Goal: Task Accomplishment & Management: Manage account settings

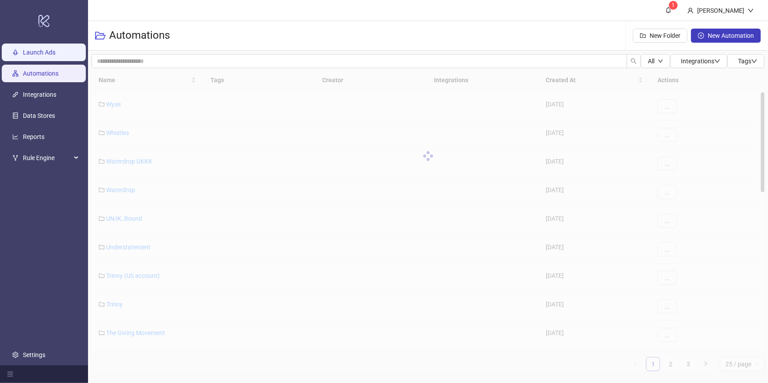
click at [55, 49] on link "Launch Ads" at bounding box center [39, 52] width 33 height 7
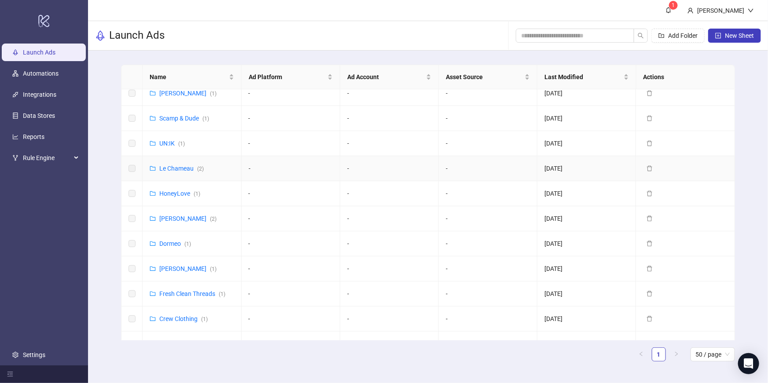
scroll to position [65, 0]
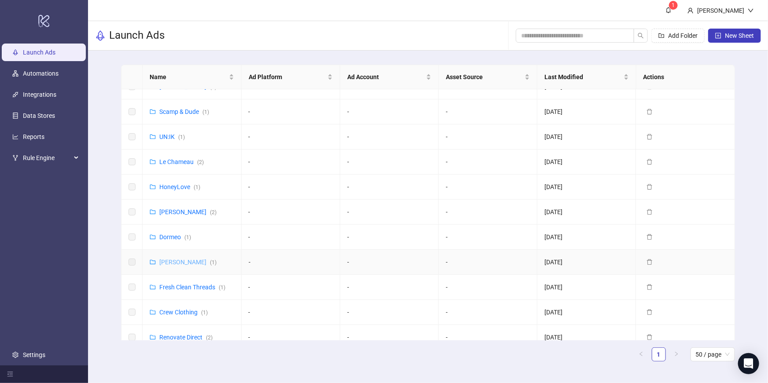
click at [187, 261] on link "[PERSON_NAME] ( 1 )" at bounding box center [187, 262] width 57 height 7
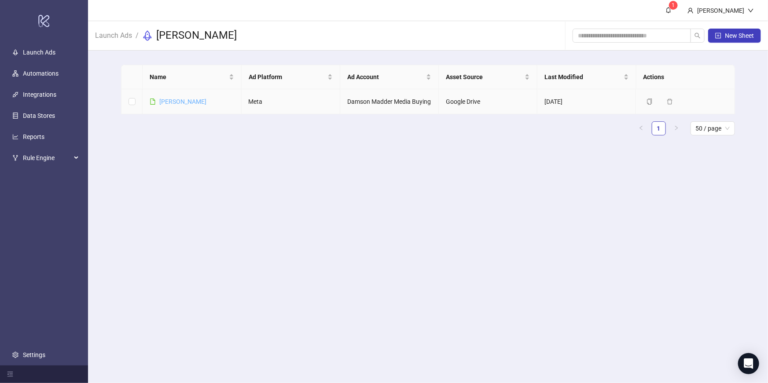
click at [173, 102] on link "[PERSON_NAME]" at bounding box center [182, 101] width 47 height 7
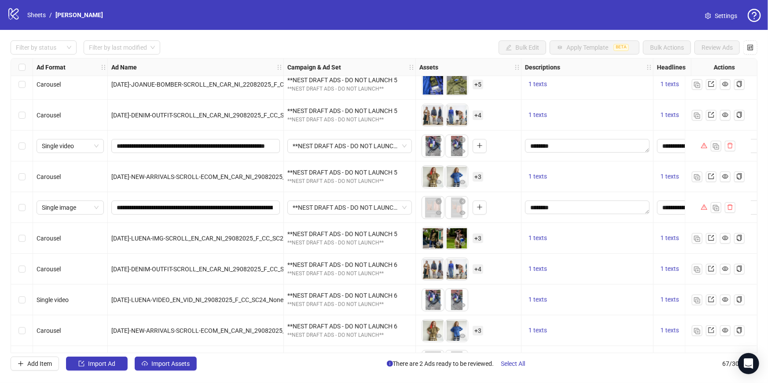
scroll to position [1737, 0]
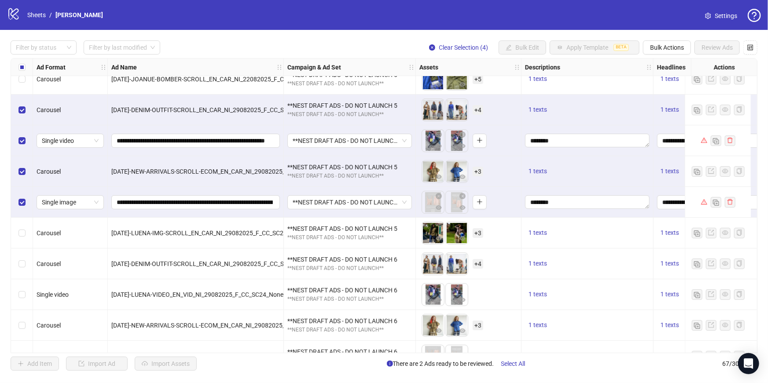
click at [22, 227] on div "Select row 62" at bounding box center [22, 233] width 22 height 31
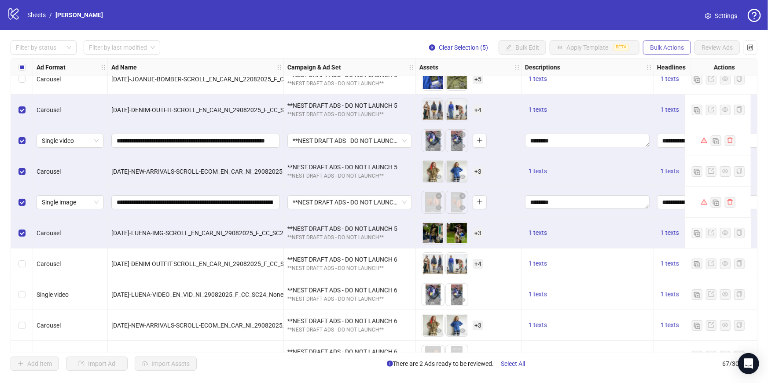
click at [677, 52] on button "Bulk Actions" at bounding box center [667, 47] width 48 height 14
click at [663, 64] on span "Delete" at bounding box center [679, 66] width 60 height 10
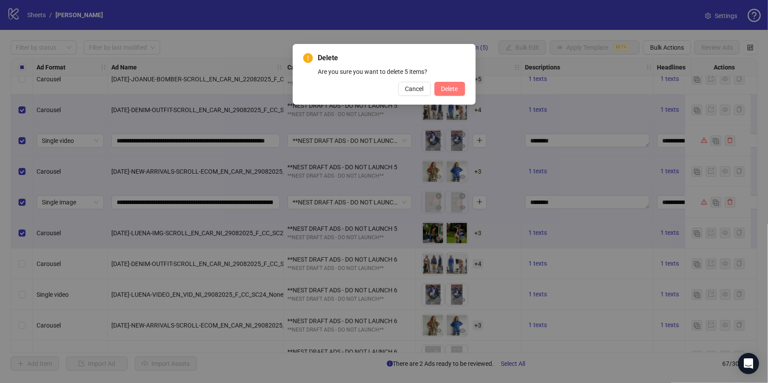
click at [442, 90] on span "Delete" at bounding box center [449, 88] width 17 height 7
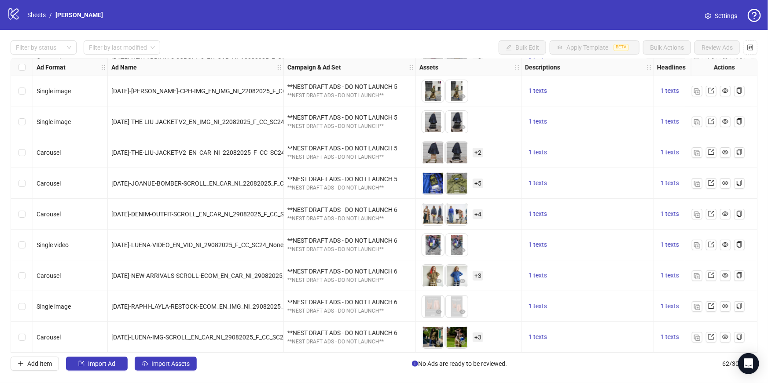
scroll to position [1636, 0]
